Goal: Navigation & Orientation: Locate item on page

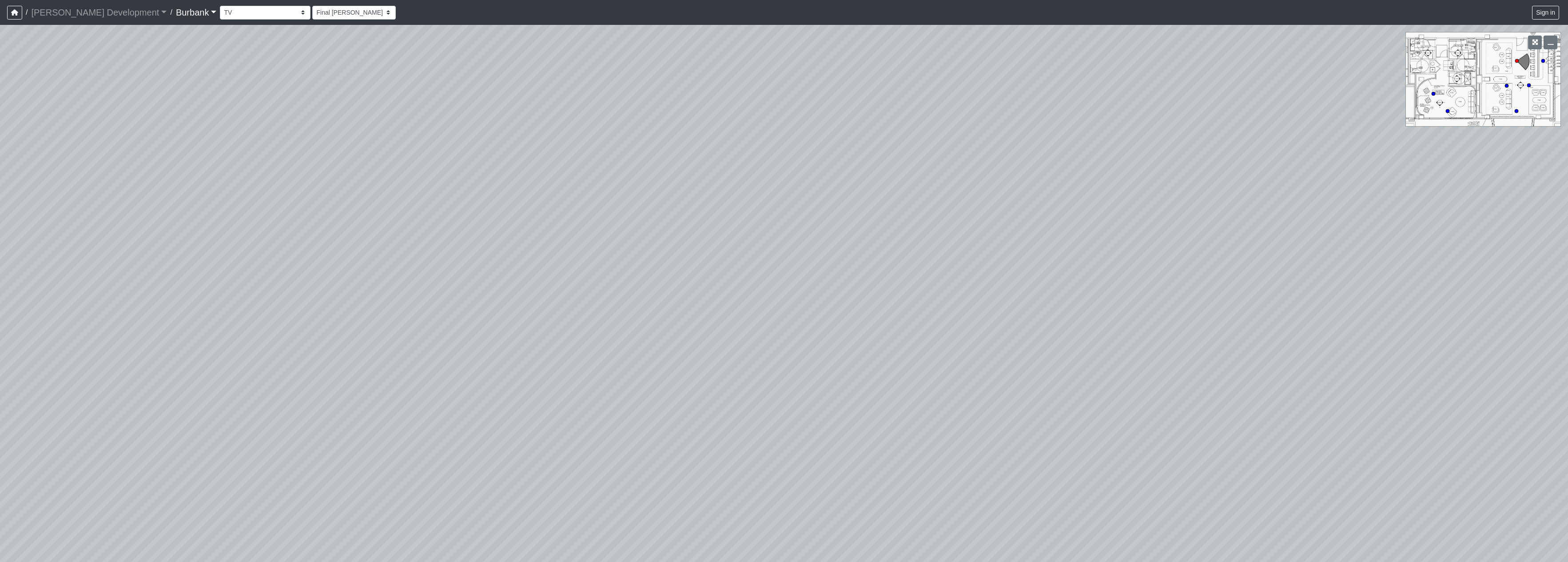
select select "qDsJxgj1MK6rxco6AUhagE"
drag, startPoint x: 1158, startPoint y: 296, endPoint x: 485, endPoint y: 293, distance: 673.0
click at [483, 297] on div "Loading... Seating Loading... Table Loading... Counter" at bounding box center [784, 293] width 1568 height 538
drag, startPoint x: 1234, startPoint y: 333, endPoint x: 447, endPoint y: 256, distance: 790.8
click at [447, 256] on div "Loading... Seating Loading... Table Loading... Counter" at bounding box center [784, 293] width 1568 height 538
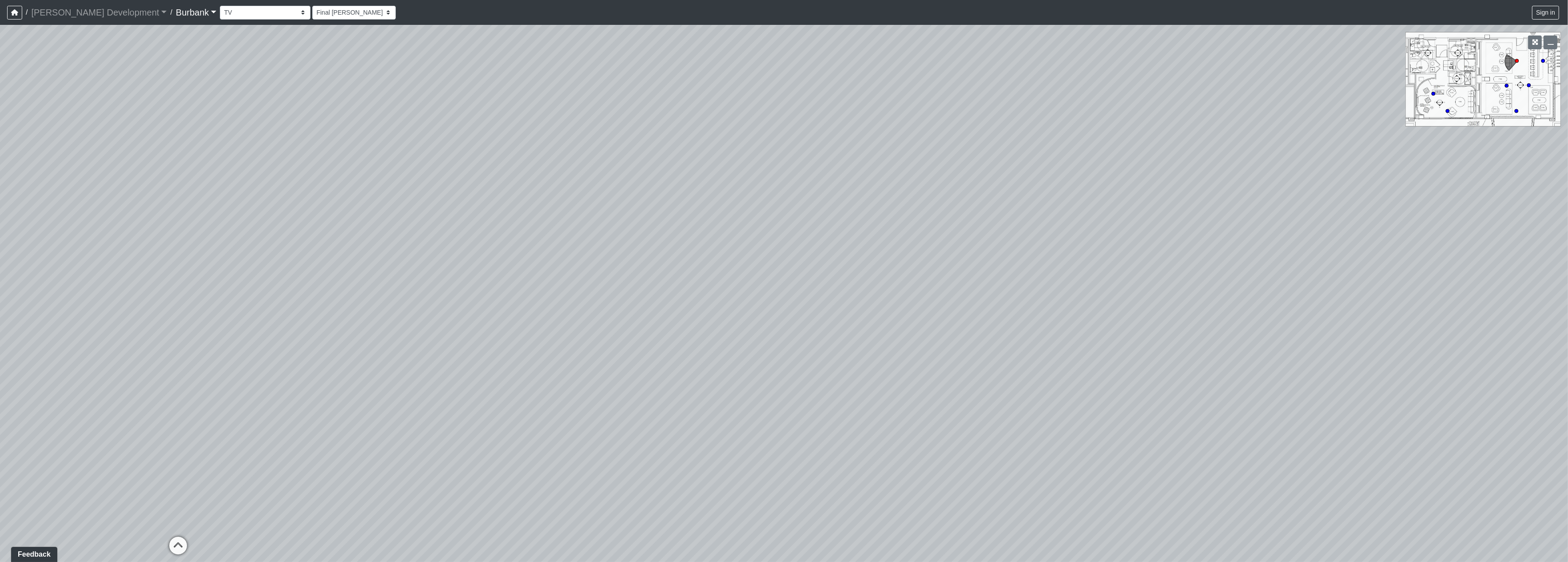
drag, startPoint x: 1003, startPoint y: 363, endPoint x: 476, endPoint y: 230, distance: 543.5
click at [476, 230] on div "Loading... Seating Loading... Table Loading... Counter" at bounding box center [784, 293] width 1568 height 537
drag, startPoint x: 1138, startPoint y: 426, endPoint x: 1113, endPoint y: 504, distance: 81.9
click at [1120, 530] on div "Loading... Seating Loading... Table Loading... Counter" at bounding box center [784, 293] width 1568 height 537
drag, startPoint x: 1133, startPoint y: 449, endPoint x: 974, endPoint y: 201, distance: 294.6
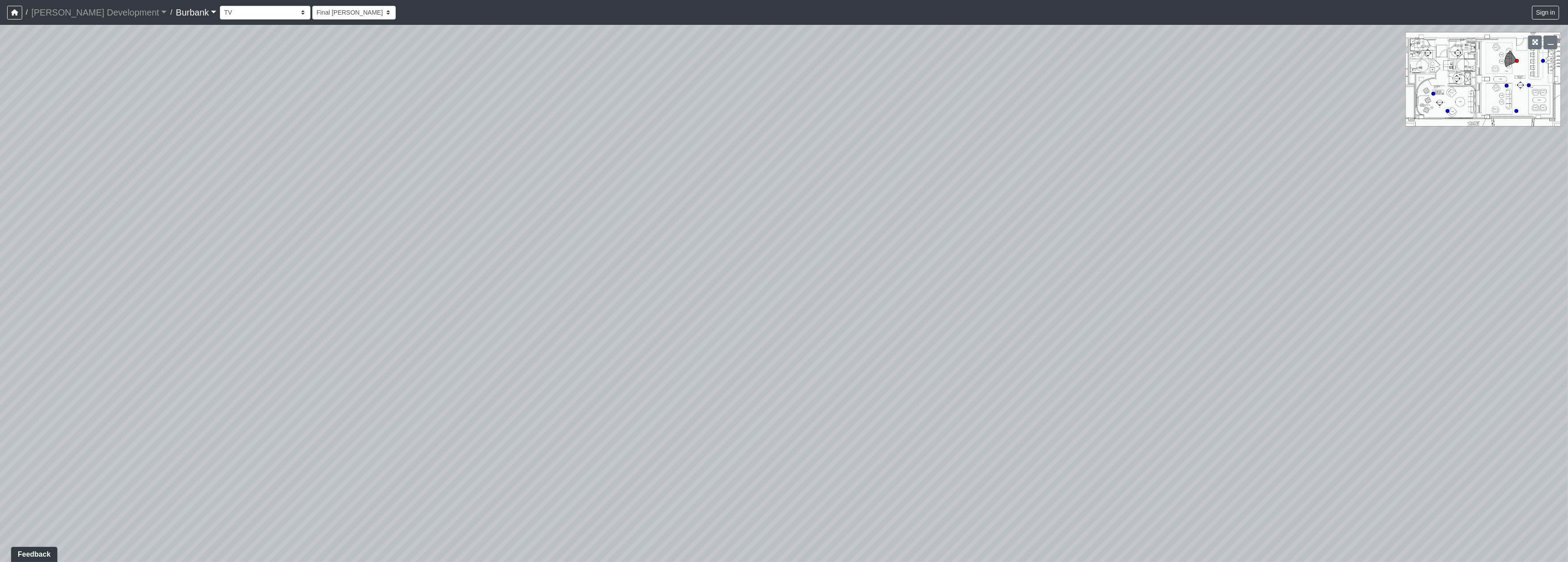
click at [990, 180] on div "Loading... Seating Loading... Table Loading... Counter" at bounding box center [784, 293] width 1568 height 537
drag, startPoint x: 359, startPoint y: 372, endPoint x: 916, endPoint y: 324, distance: 559.1
click at [916, 323] on div "Loading... Seating Loading... Table Loading... Counter" at bounding box center [784, 293] width 1568 height 537
drag, startPoint x: 789, startPoint y: 418, endPoint x: 704, endPoint y: 429, distance: 85.7
click at [849, 492] on div "Loading... Seating Loading... Table Loading... Counter" at bounding box center [784, 293] width 1568 height 537
